Goal: Information Seeking & Learning: Learn about a topic

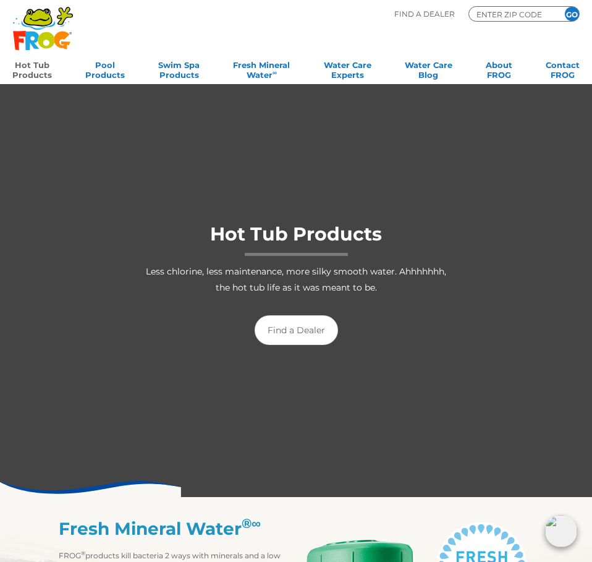
click at [278, 404] on div at bounding box center [296, 289] width 601 height 413
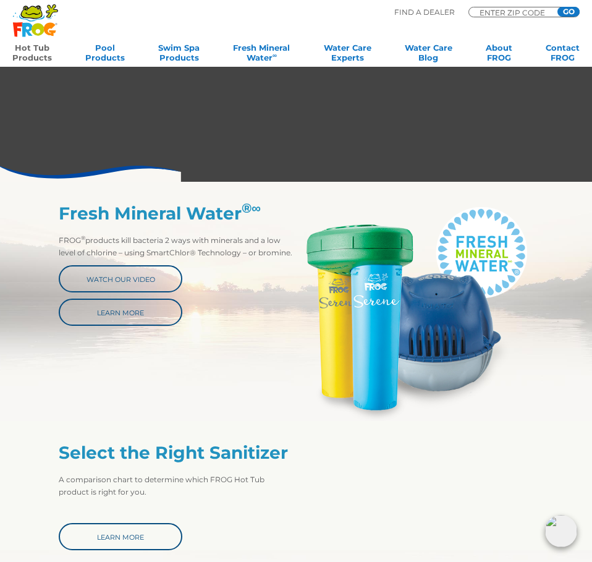
scroll to position [309, 0]
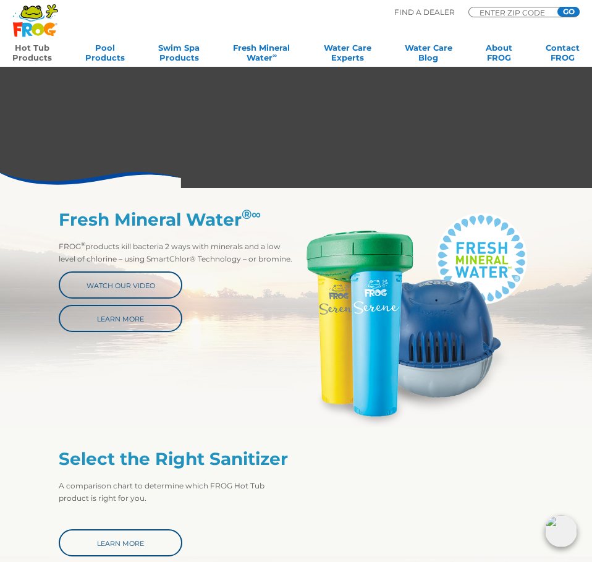
click at [219, 368] on div "Fresh Mineral Water ® ∞ FROG ® products kill bacteria 2 ways with minerals and …" at bounding box center [296, 319] width 475 height 218
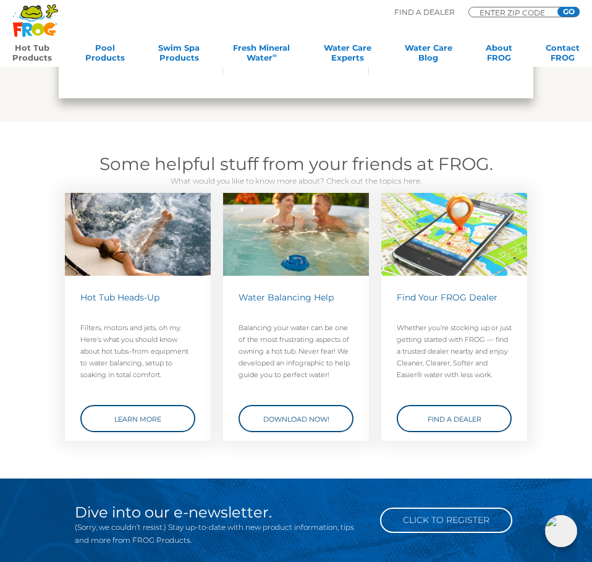
scroll to position [2456, 0]
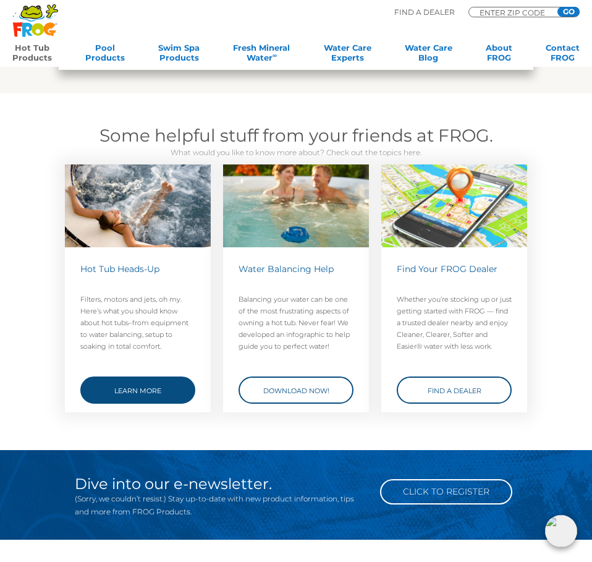
click at [148, 383] on link "Learn More" at bounding box center [137, 389] width 115 height 27
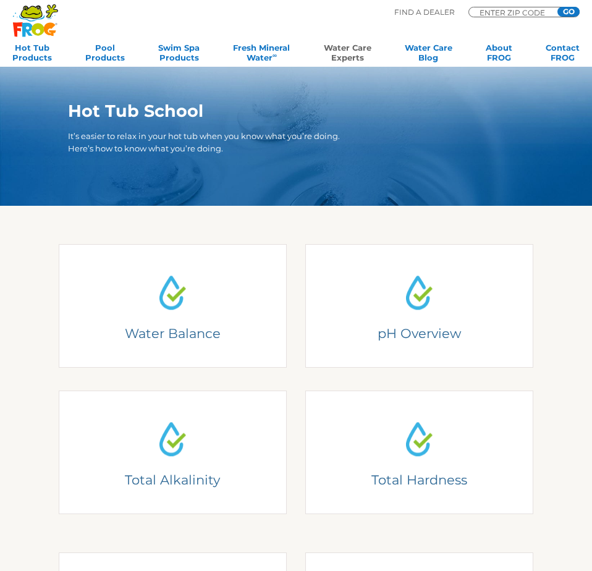
scroll to position [185, 0]
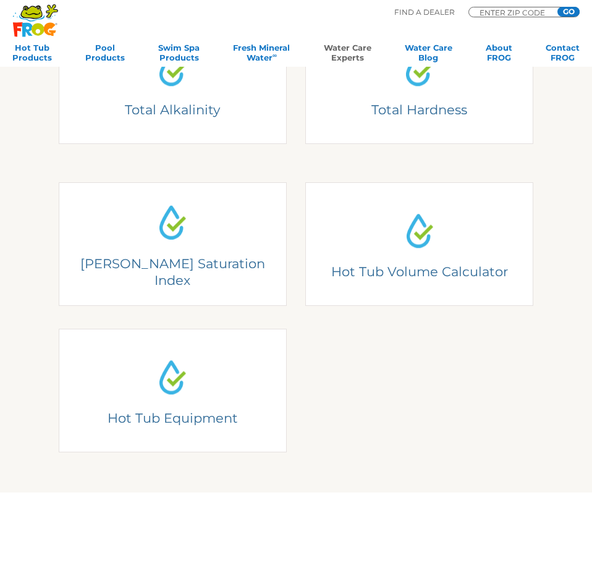
click at [373, 405] on div "[PERSON_NAME] Saturation Index [PERSON_NAME] Saturation Index Test your water a…" at bounding box center [295, 298] width 493 height 308
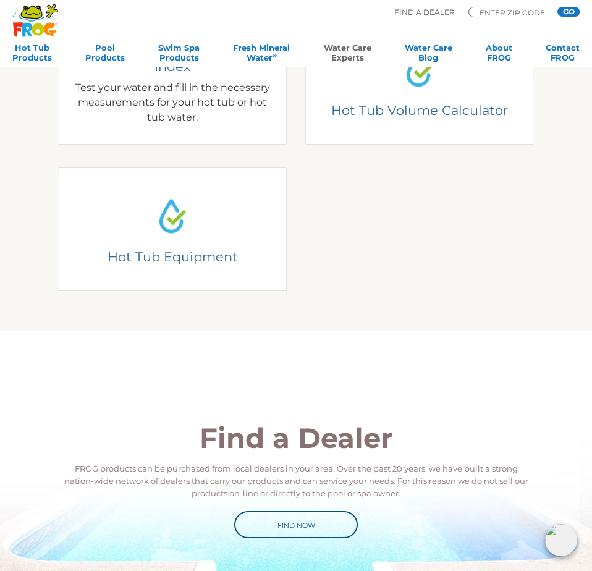
scroll to position [422, 0]
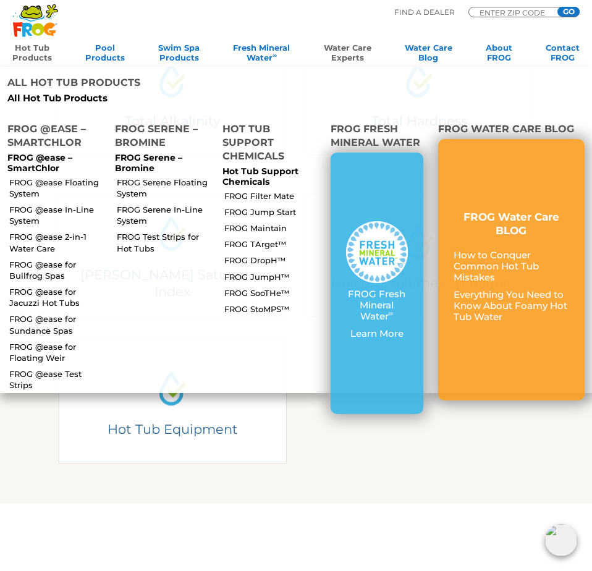
click at [27, 53] on link "Hot Tub Products" at bounding box center [32, 55] width 40 height 25
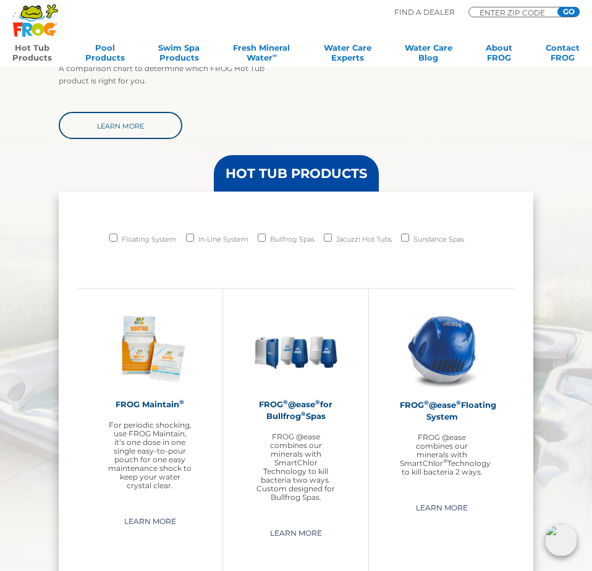
scroll to position [691, 0]
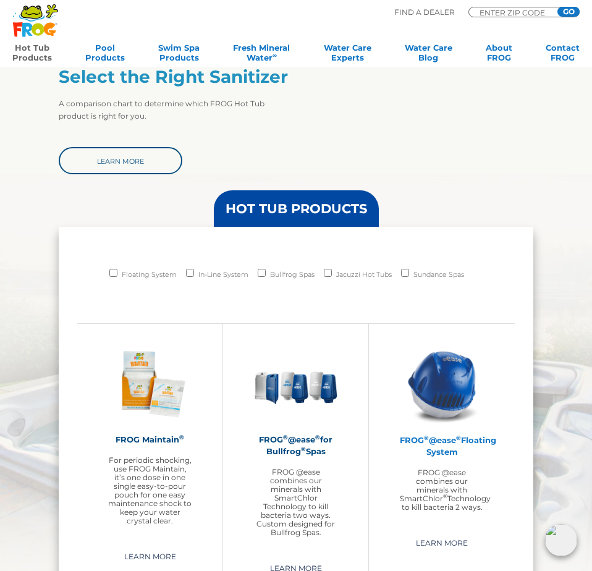
click at [435, 452] on h2 "FROG ® @ease ® Floating System" at bounding box center [442, 445] width 84 height 23
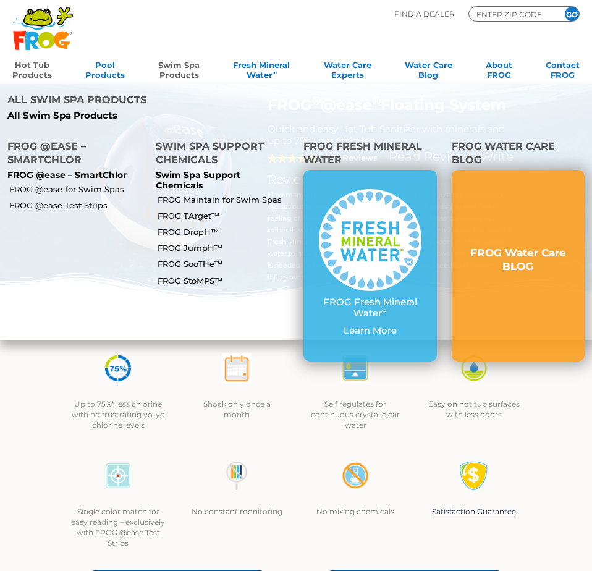
click at [189, 77] on link "Swim Spa Products" at bounding box center [178, 68] width 41 height 25
